Goal: Information Seeking & Learning: Learn about a topic

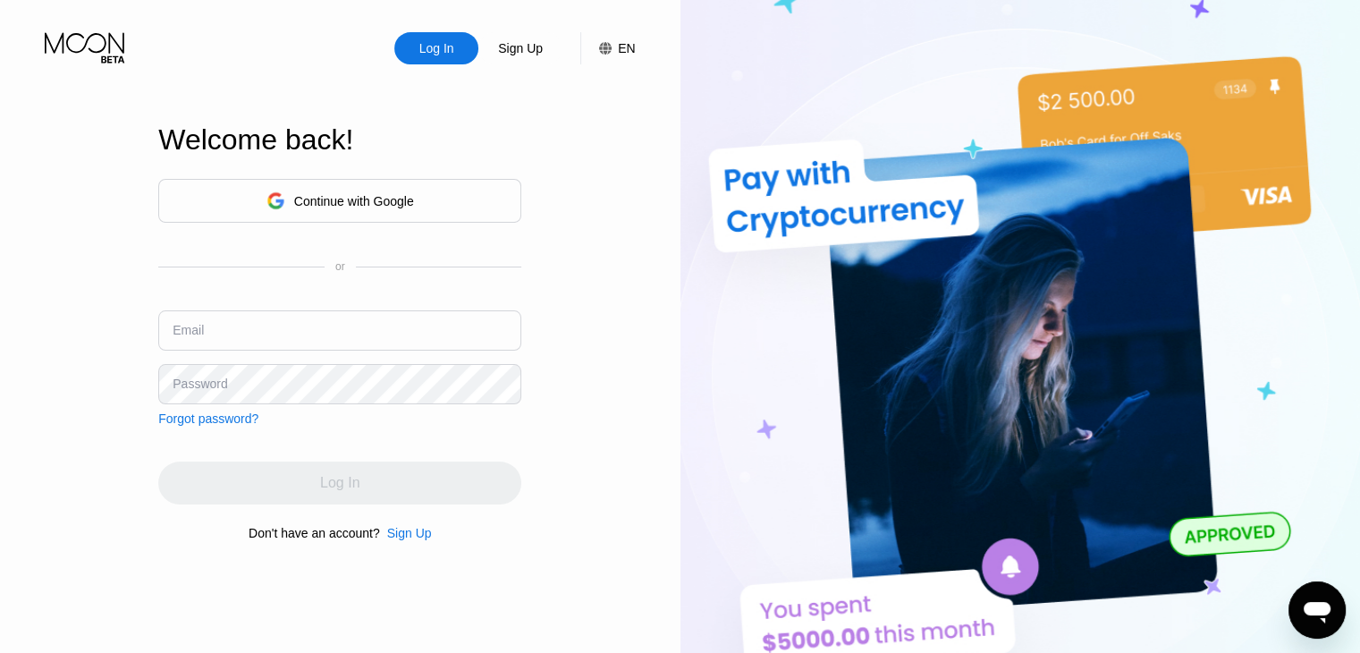
click at [324, 194] on div "Continue with Google" at bounding box center [354, 201] width 120 height 14
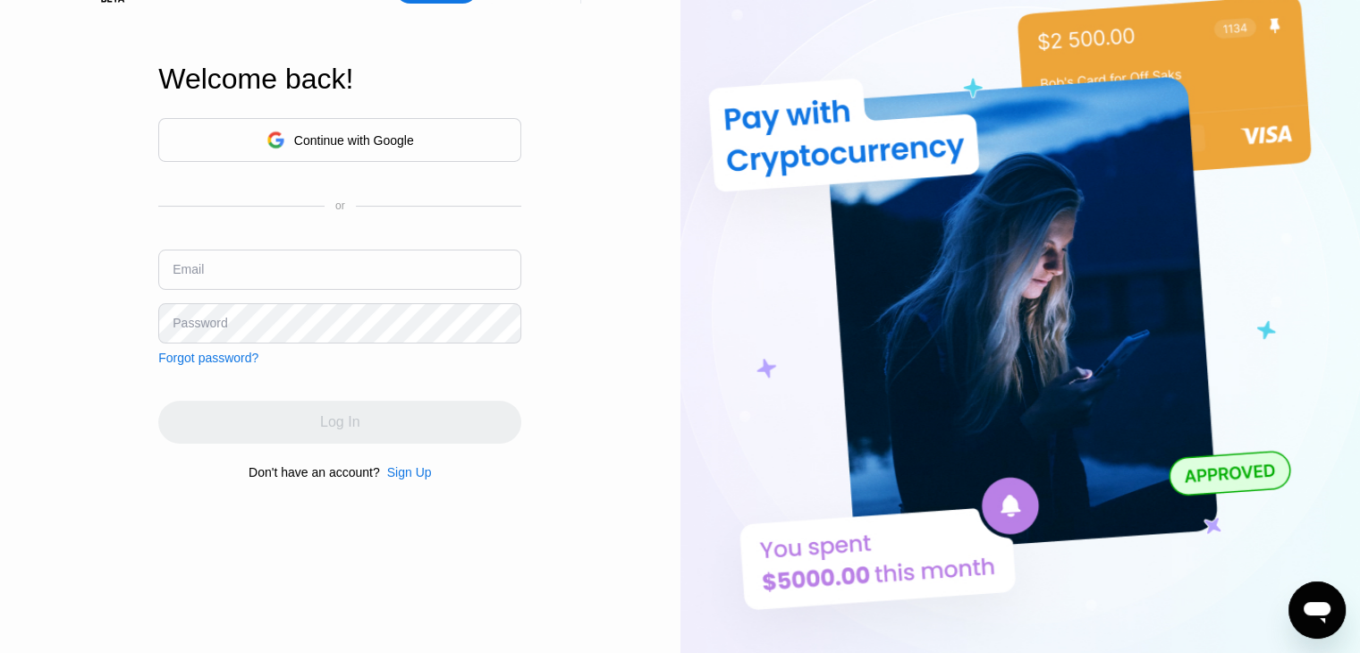
scroll to position [89, 0]
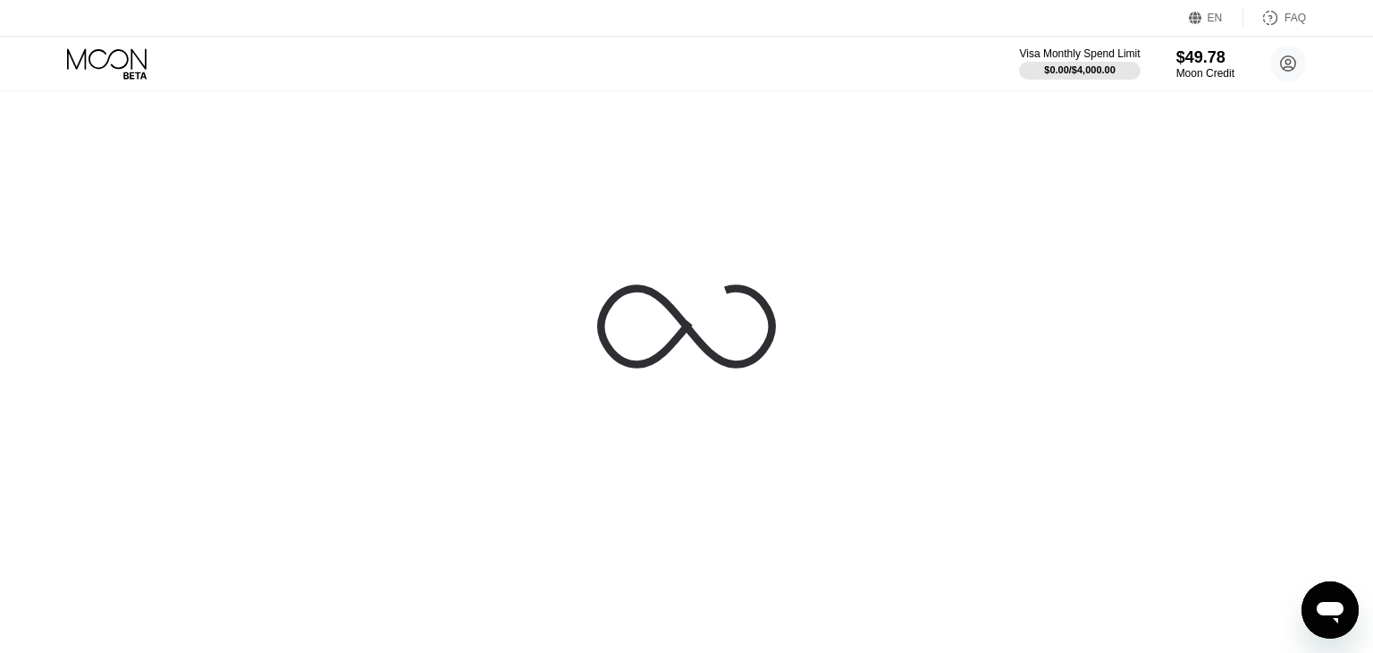
click at [887, 232] on div at bounding box center [686, 326] width 1373 height 653
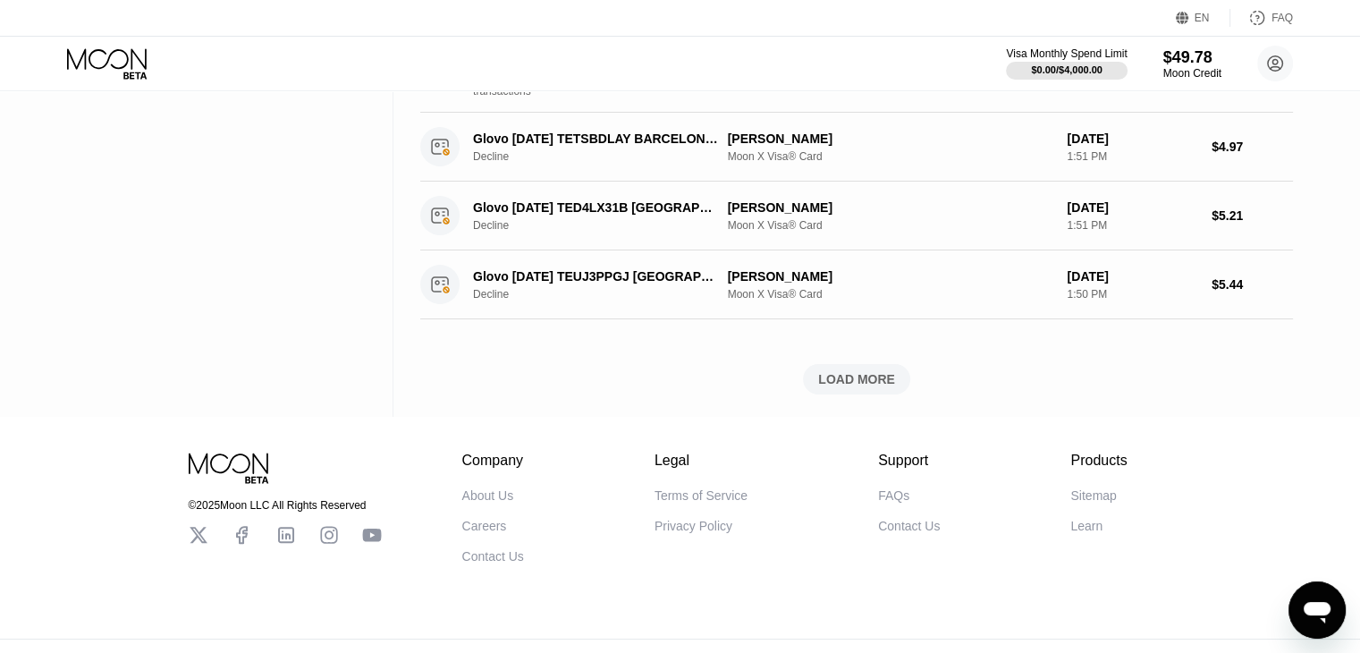
scroll to position [1113, 0]
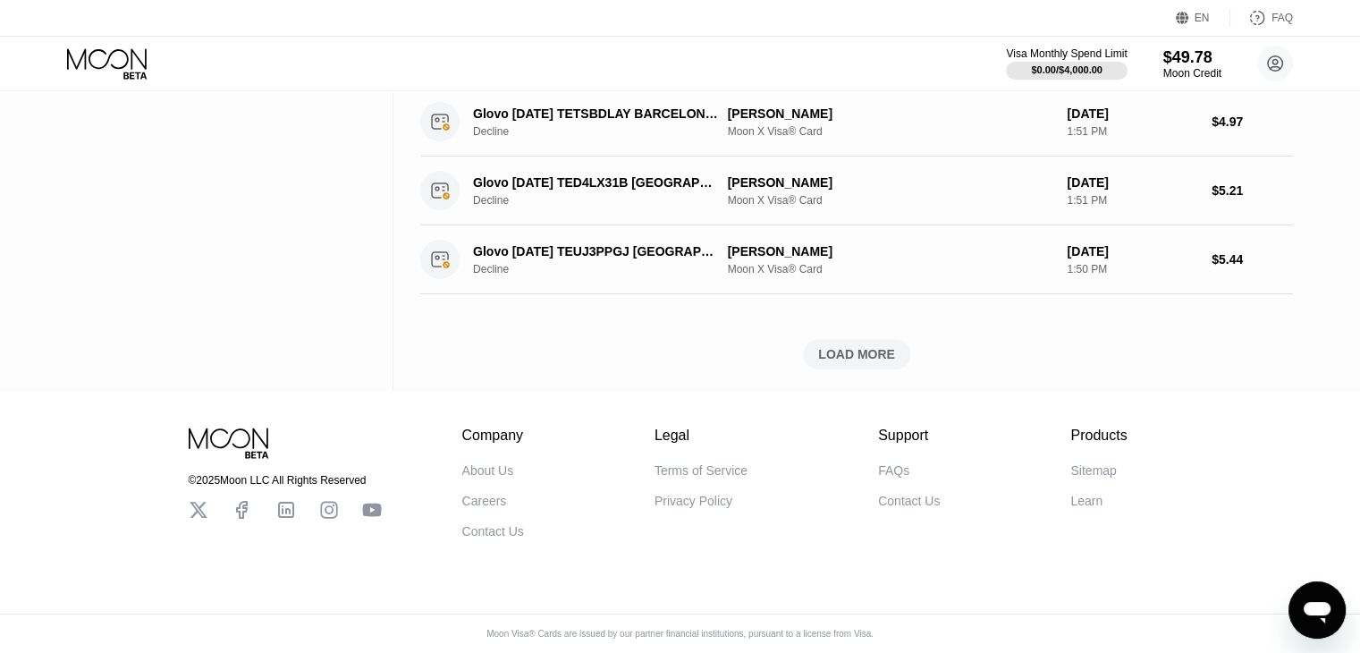
click at [890, 465] on div "FAQs" at bounding box center [893, 470] width 31 height 14
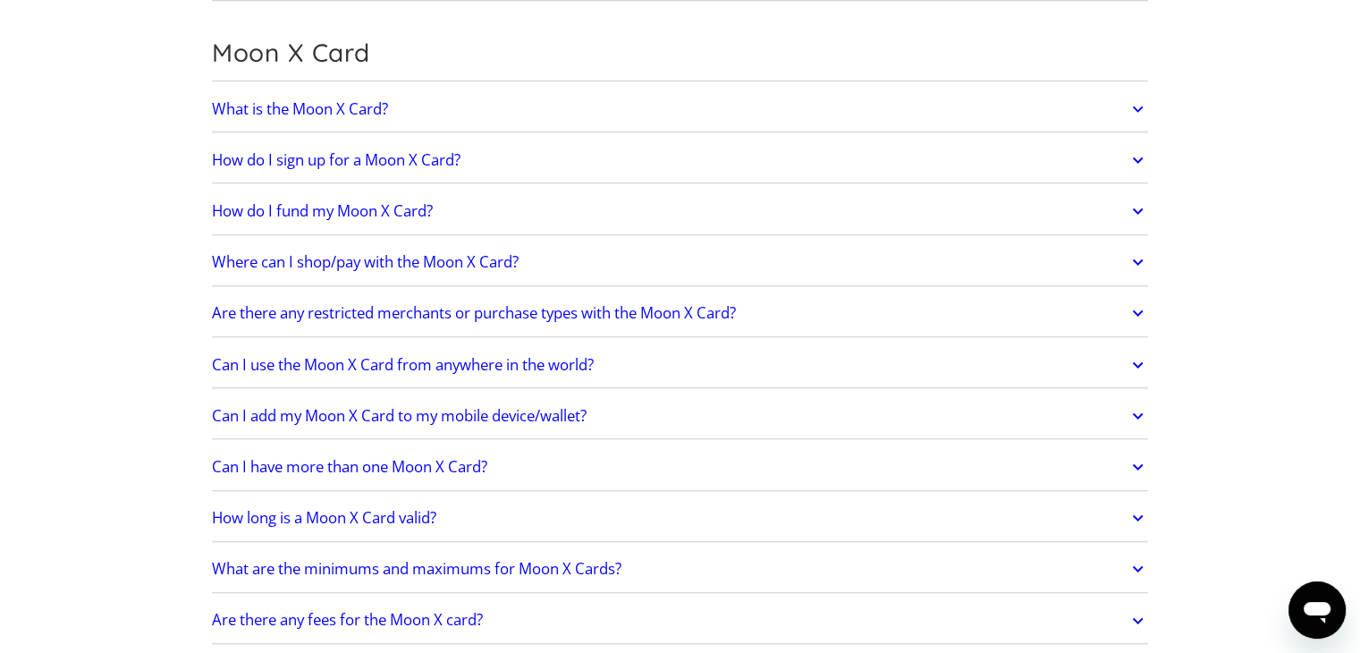
scroll to position [1341, 0]
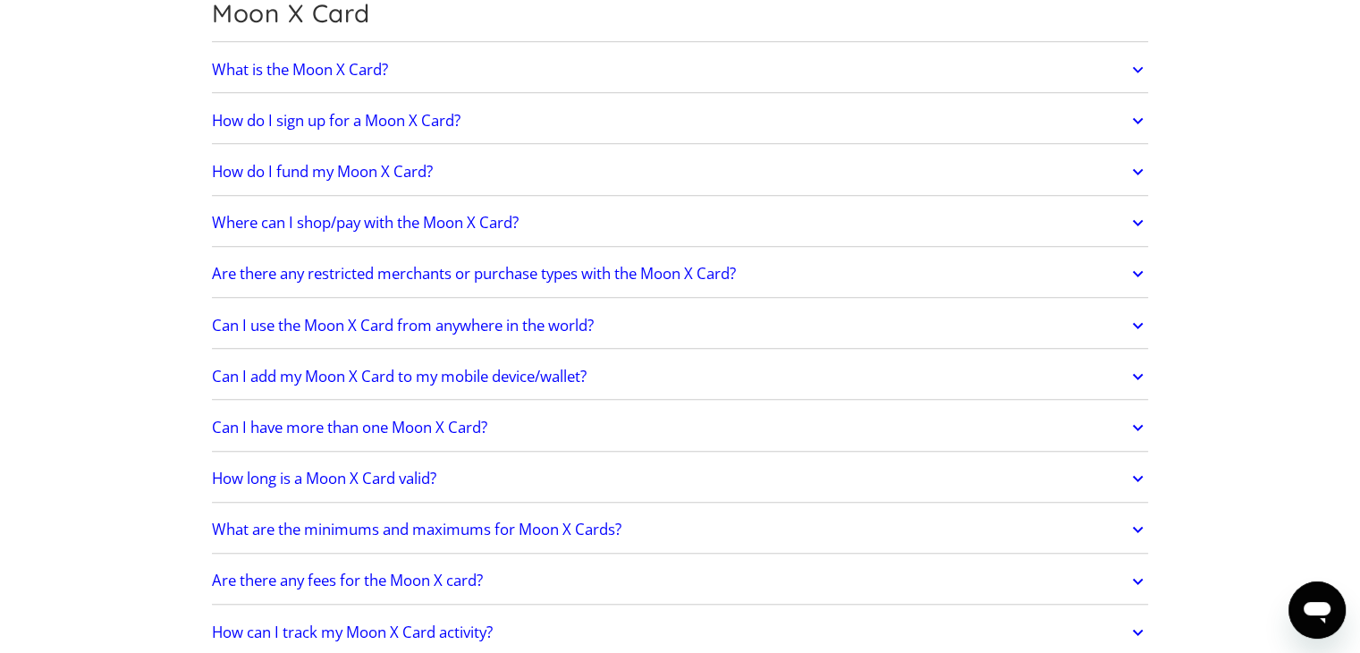
click at [522, 327] on h2 "Can I use the Moon X Card from anywhere in the world?" at bounding box center [403, 325] width 382 height 18
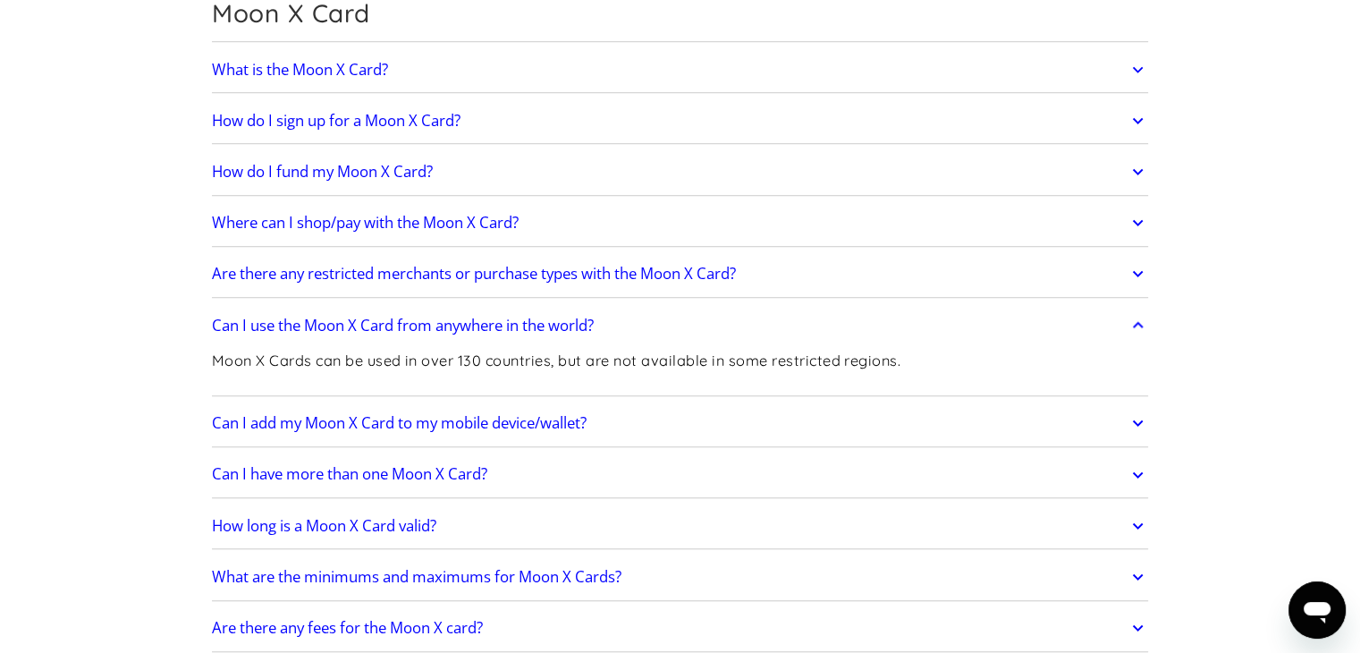
click at [538, 422] on h2 "Can I add my Moon X Card to my mobile device/wallet?" at bounding box center [399, 423] width 375 height 18
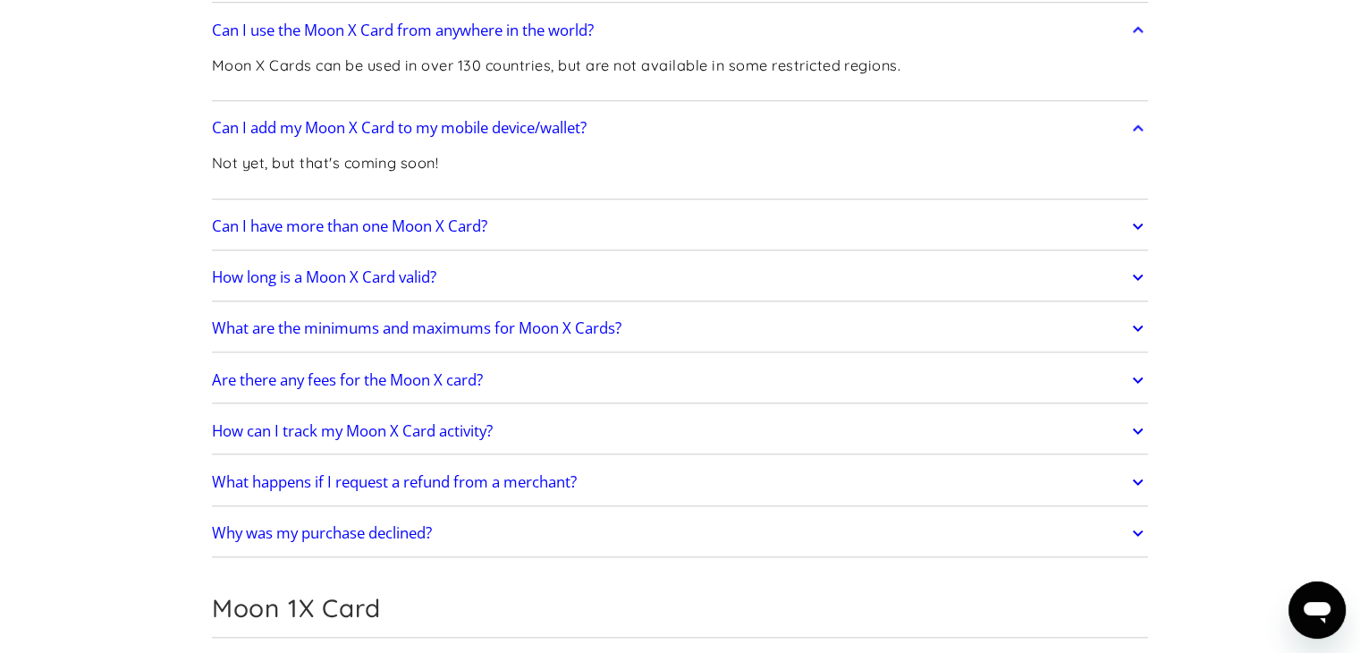
scroll to position [1609, 0]
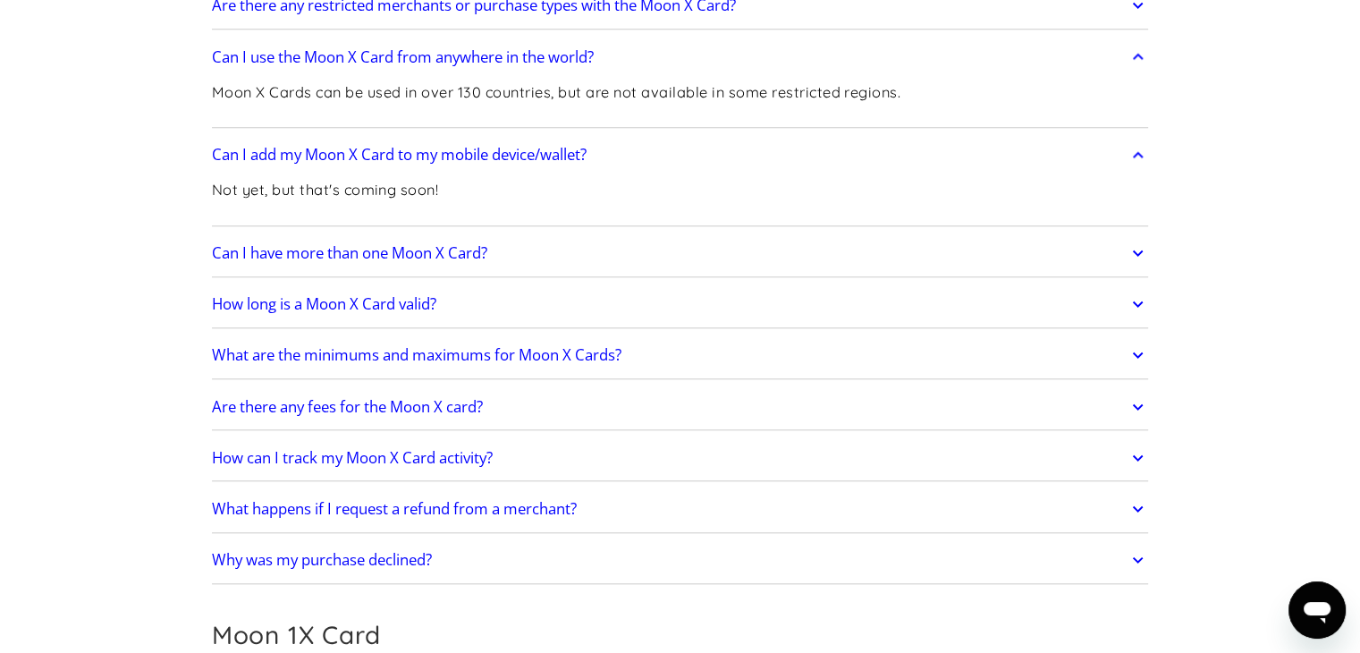
click at [341, 307] on h2 "How long is a Moon X Card valid?" at bounding box center [324, 304] width 224 height 18
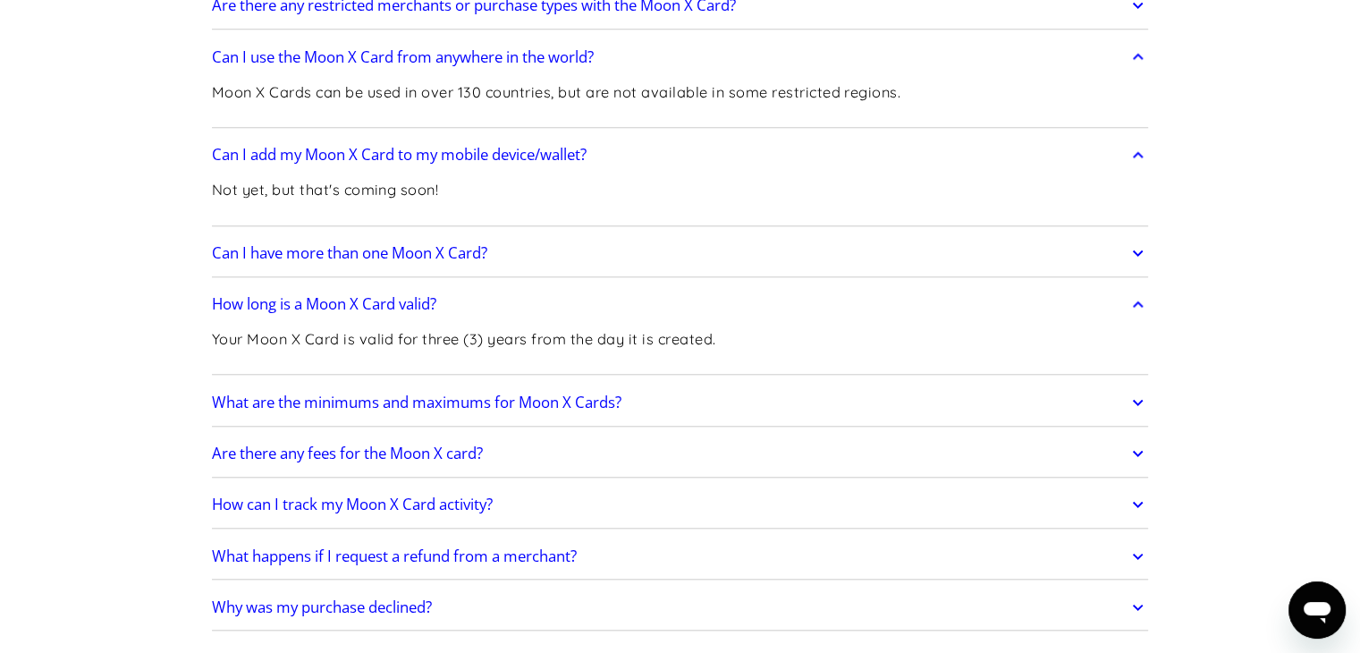
click at [484, 393] on h2 "What are the minimums and maximums for Moon X Cards?" at bounding box center [416, 402] width 409 height 18
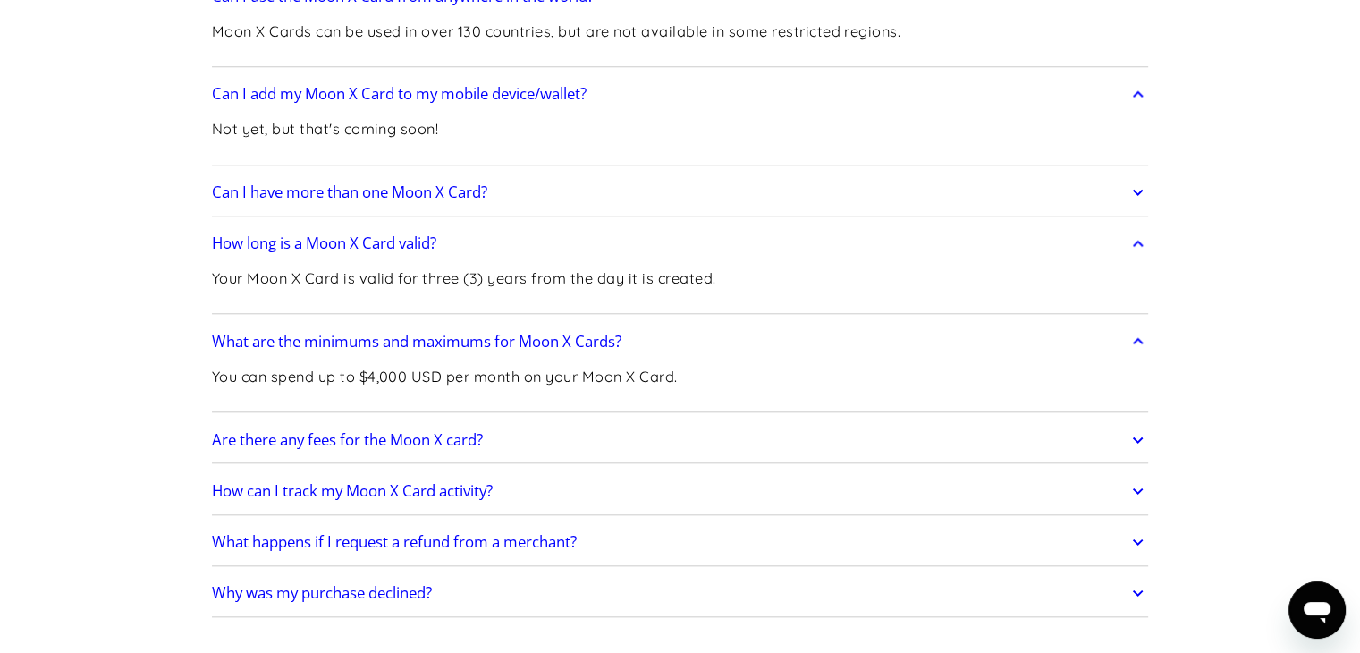
scroll to position [1698, 0]
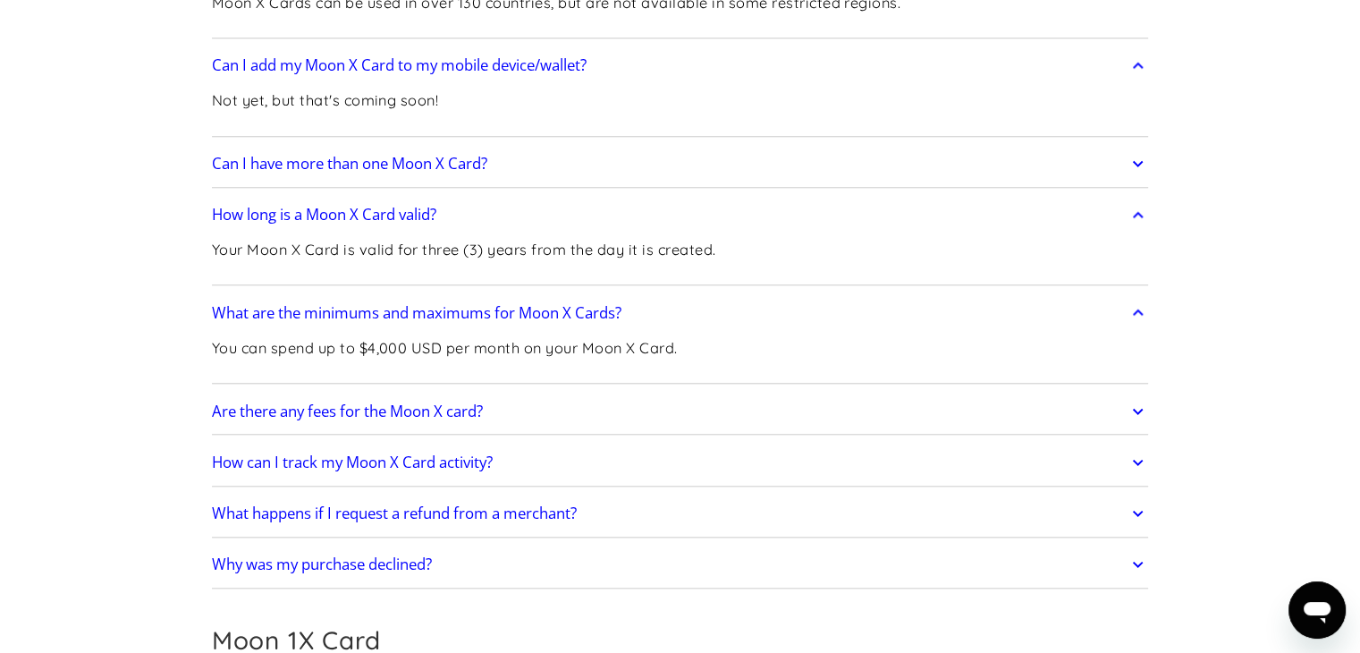
click at [270, 407] on h2 "Are there any fees for the Moon X card?" at bounding box center [347, 411] width 271 height 18
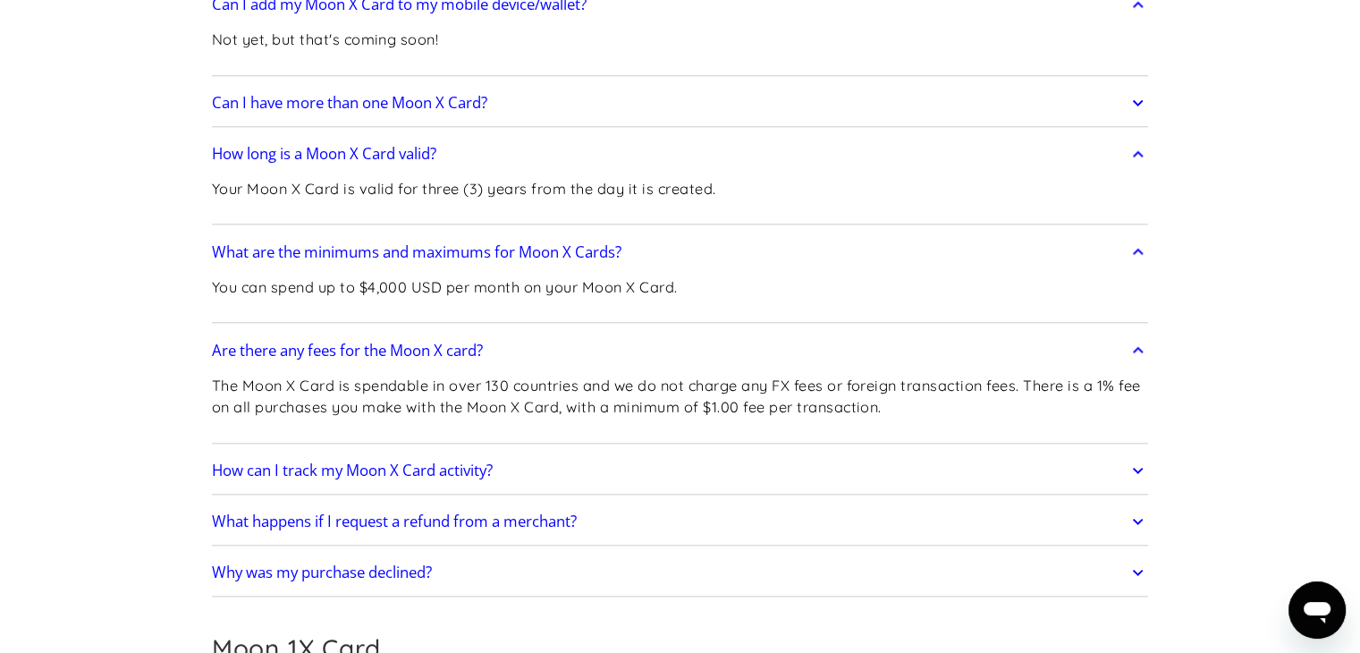
scroll to position [1788, 0]
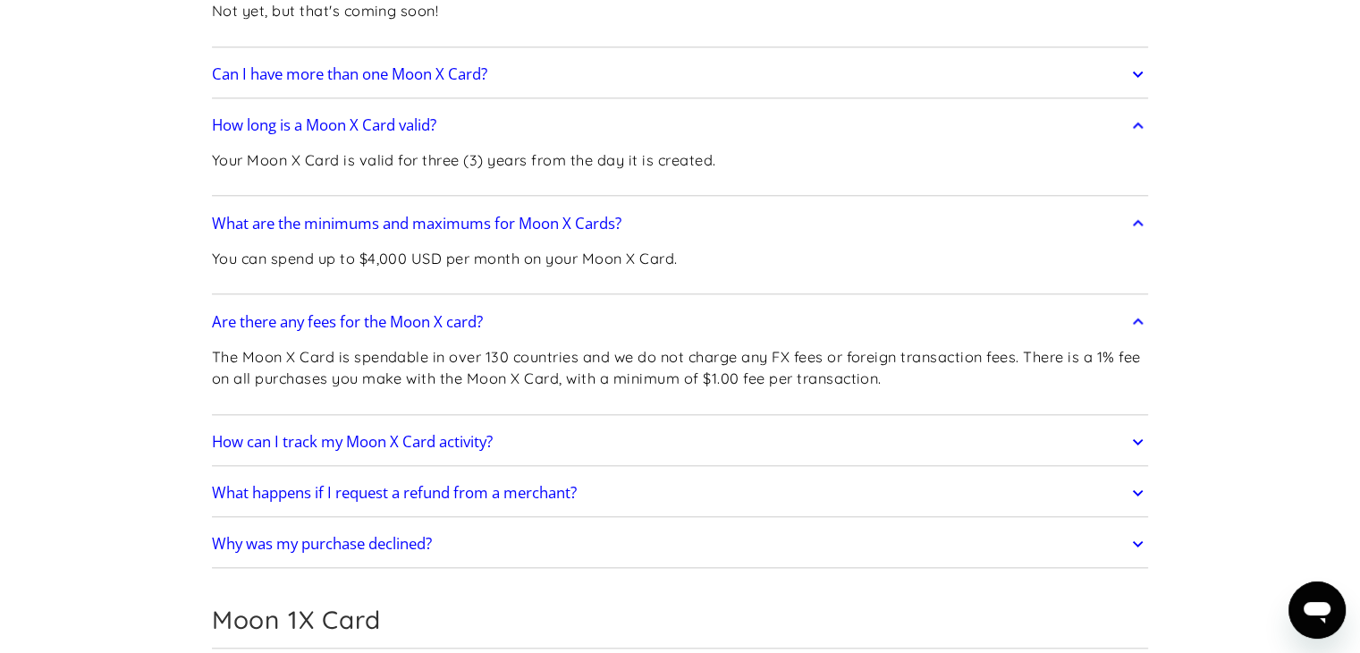
click at [450, 484] on h2 "What happens if I request a refund from a merchant?" at bounding box center [394, 493] width 365 height 18
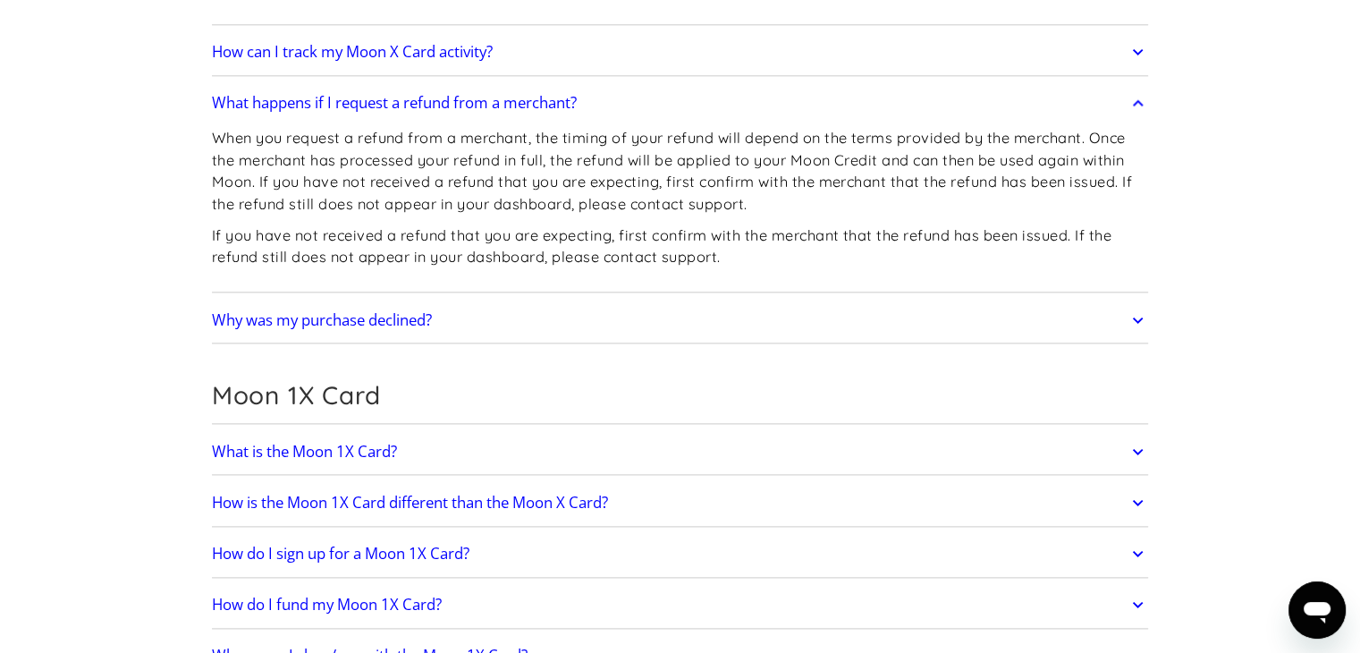
scroll to position [2324, 0]
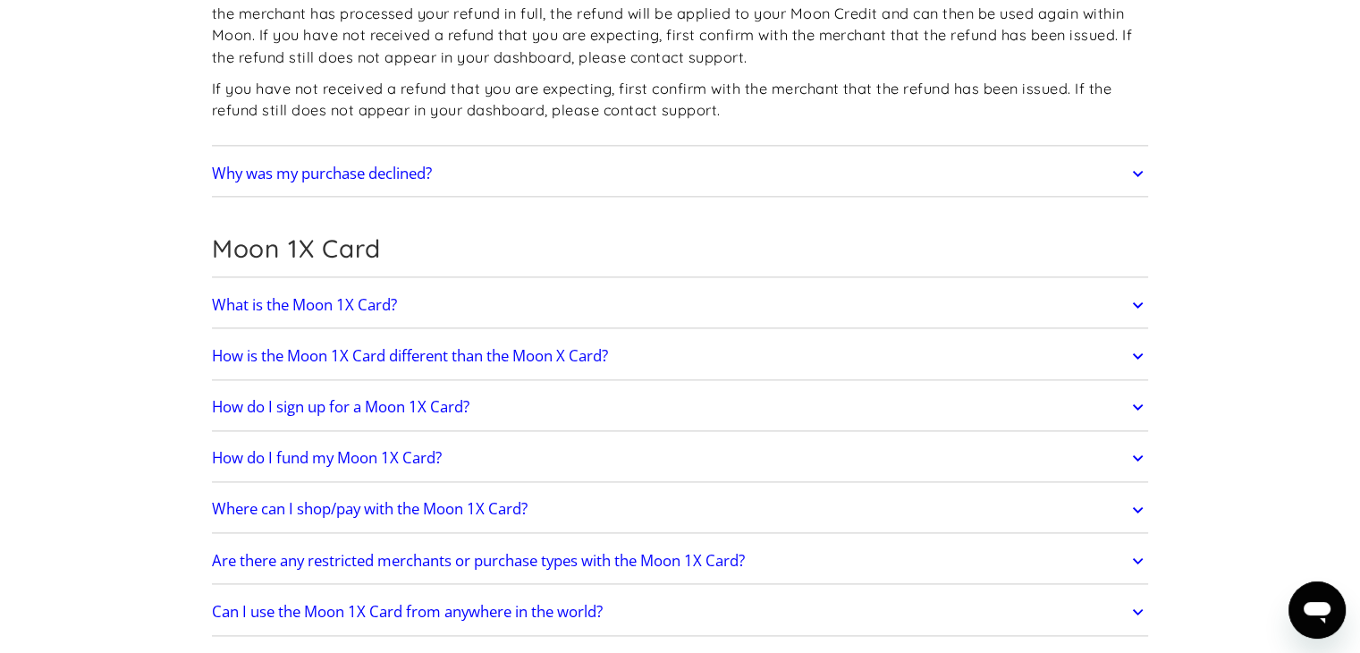
click at [375, 174] on h2 "Why was my purchase declined?" at bounding box center [322, 173] width 220 height 18
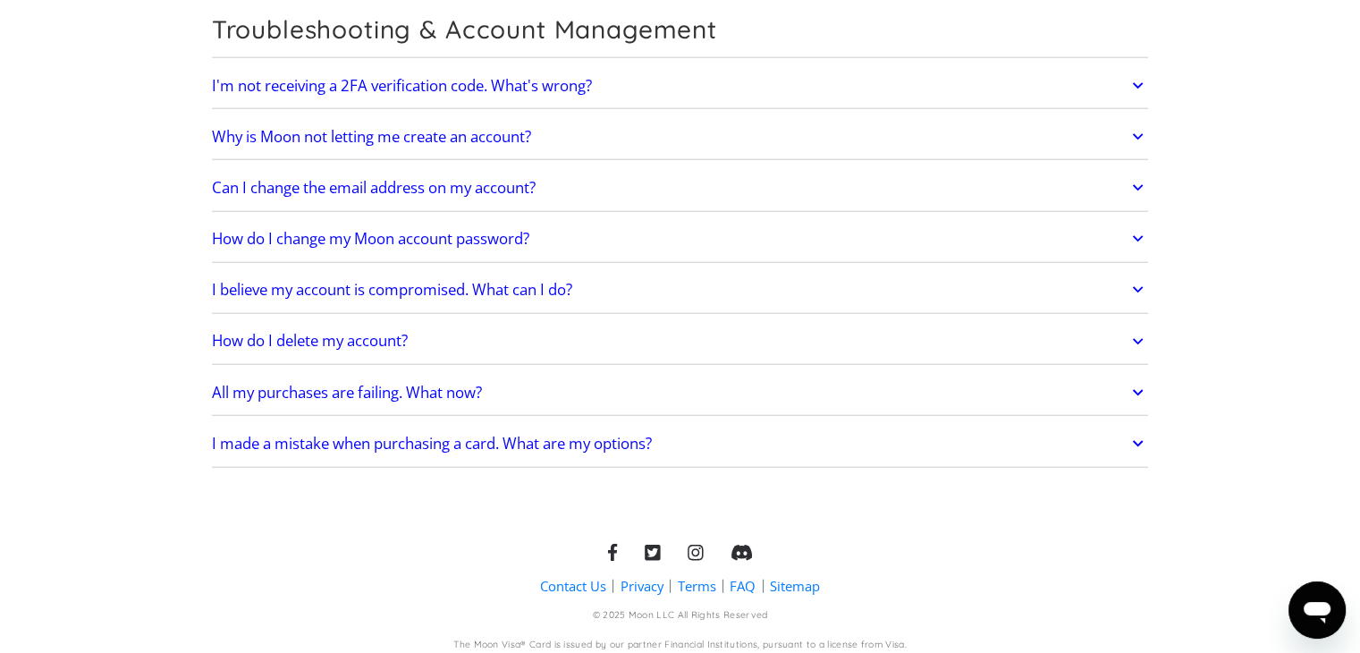
scroll to position [4469, 0]
